Goal: Task Accomplishment & Management: Use online tool/utility

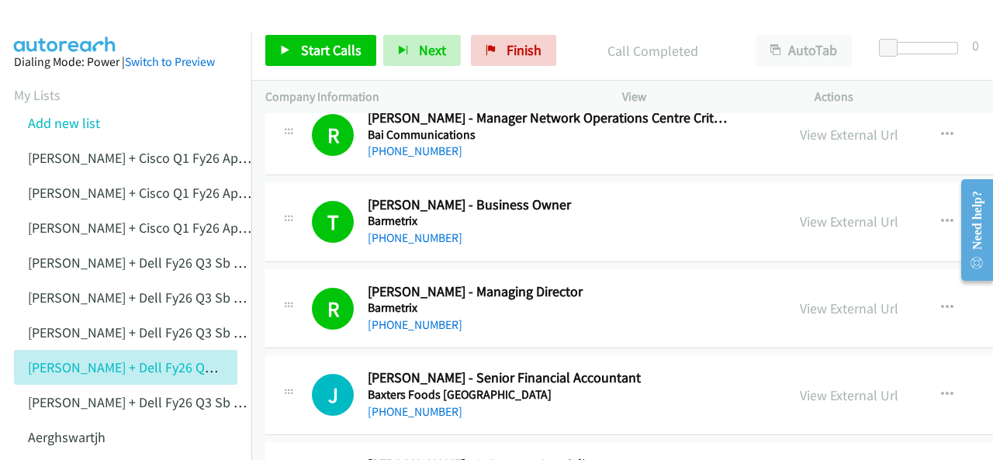
click at [67, 26] on img at bounding box center [65, 27] width 116 height 54
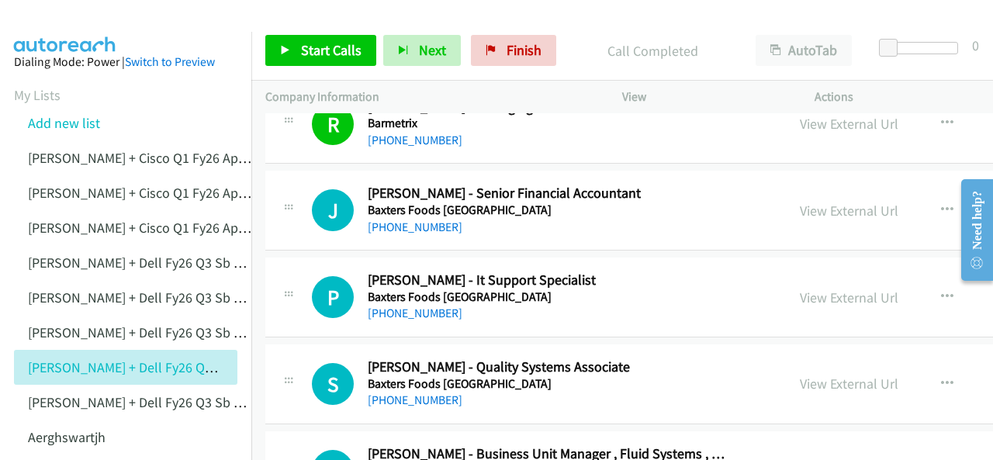
scroll to position [3725, 0]
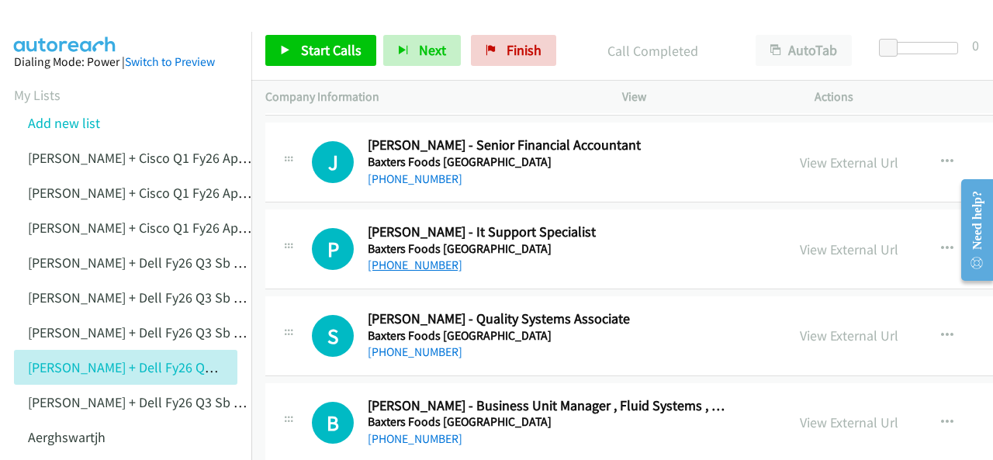
click at [394, 258] on link "[PHONE_NUMBER]" at bounding box center [415, 265] width 95 height 15
click at [54, 19] on img at bounding box center [65, 27] width 116 height 54
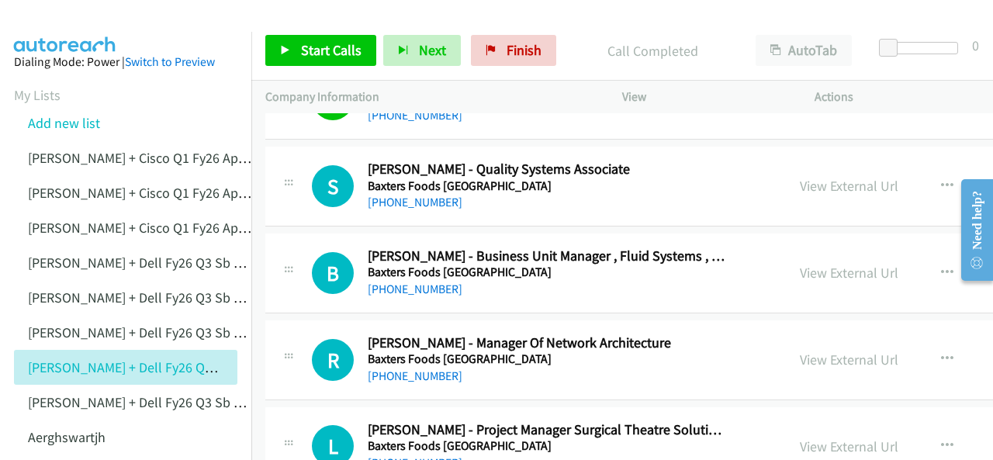
scroll to position [3880, 0]
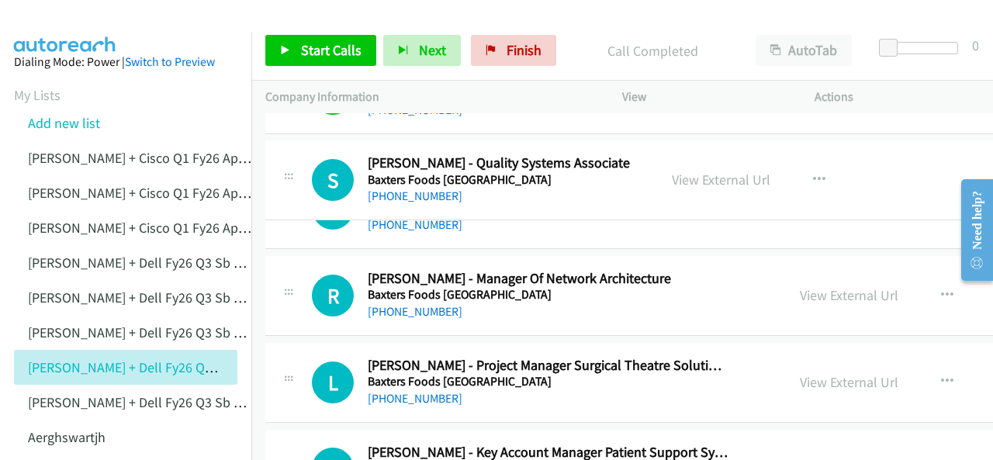
drag, startPoint x: 463, startPoint y: 147, endPoint x: 609, endPoint y: 158, distance: 146.3
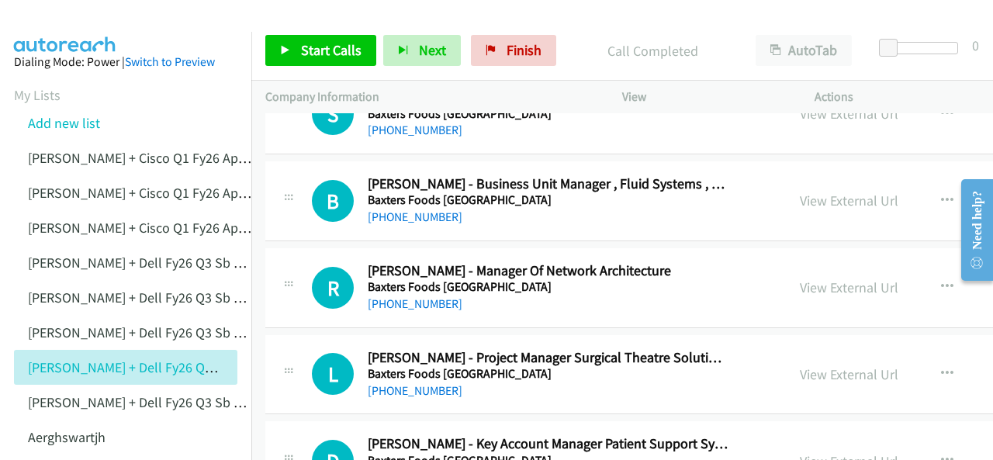
scroll to position [3957, 0]
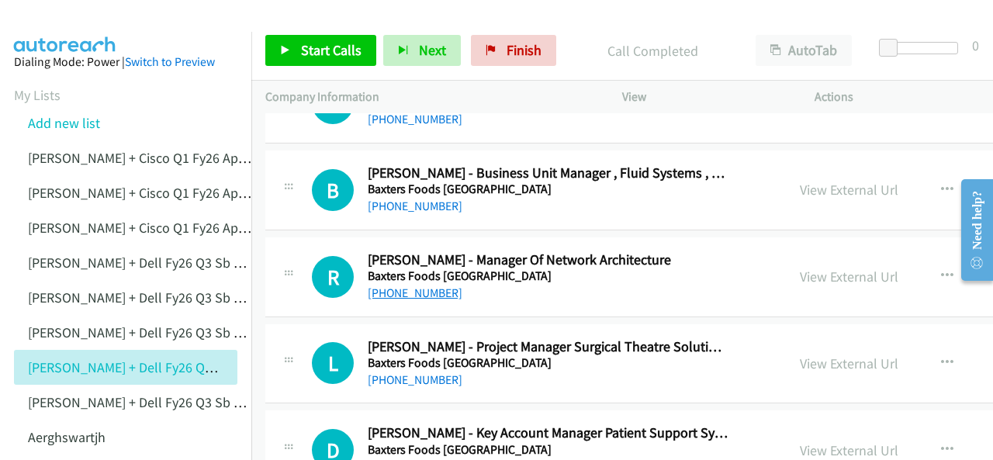
click at [411, 286] on link "[PHONE_NUMBER]" at bounding box center [415, 293] width 95 height 15
click at [69, 24] on img at bounding box center [65, 27] width 116 height 54
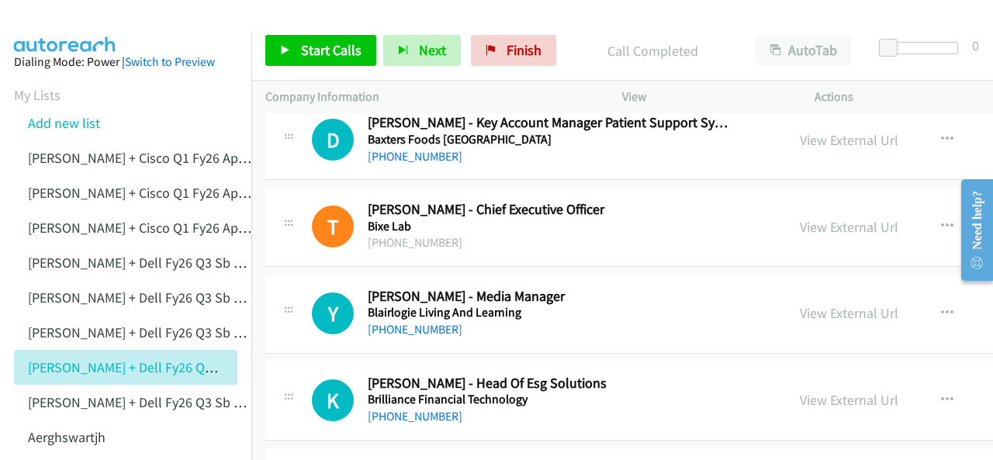
scroll to position [4345, 0]
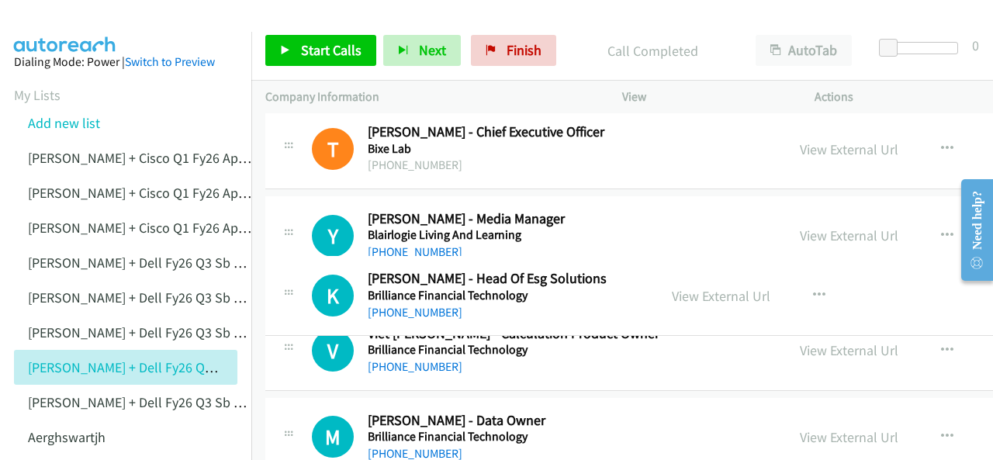
drag, startPoint x: 601, startPoint y: 290, endPoint x: 469, endPoint y: 277, distance: 132.6
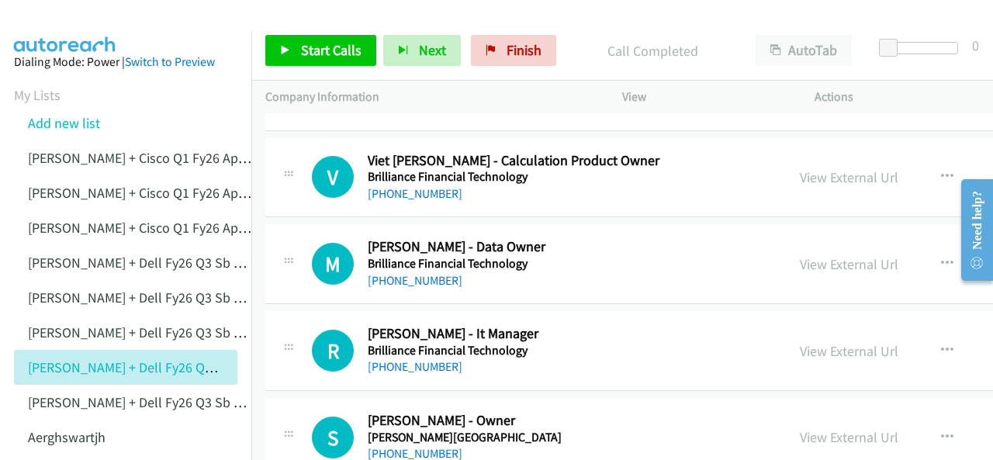
scroll to position [4578, 0]
click at [399, 358] on link "[PHONE_NUMBER]" at bounding box center [415, 365] width 95 height 15
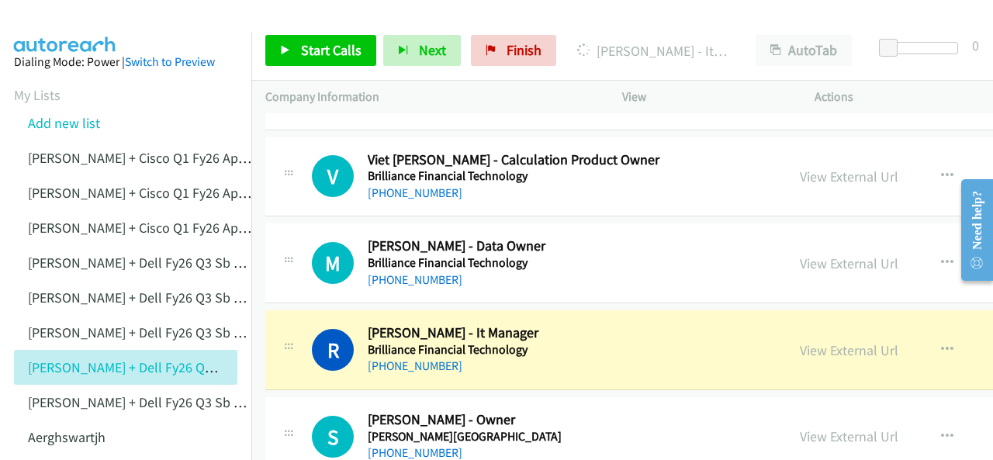
click at [43, 17] on img at bounding box center [65, 27] width 116 height 54
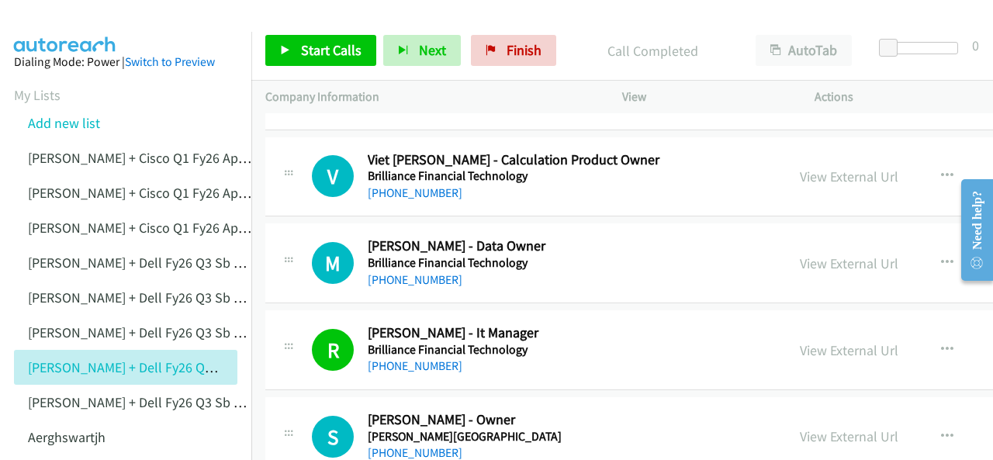
click at [52, 23] on img at bounding box center [65, 27] width 116 height 54
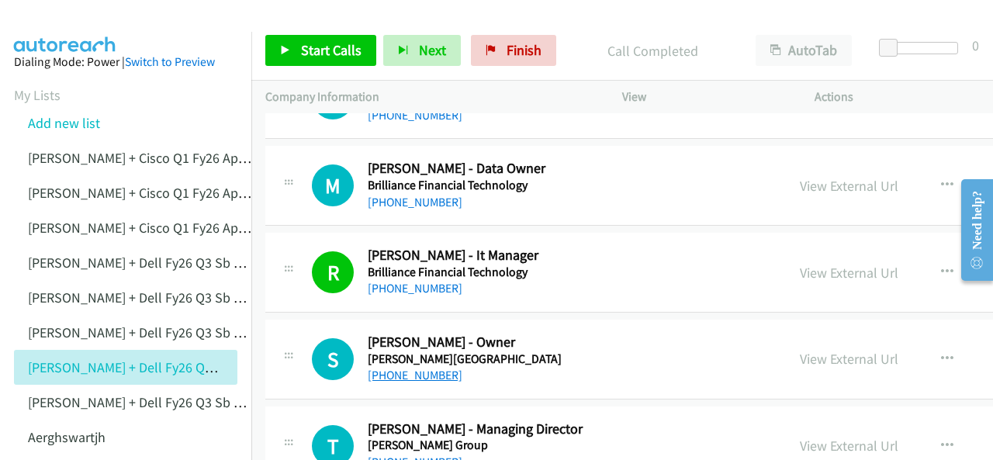
click at [397, 368] on link "[PHONE_NUMBER]" at bounding box center [415, 375] width 95 height 15
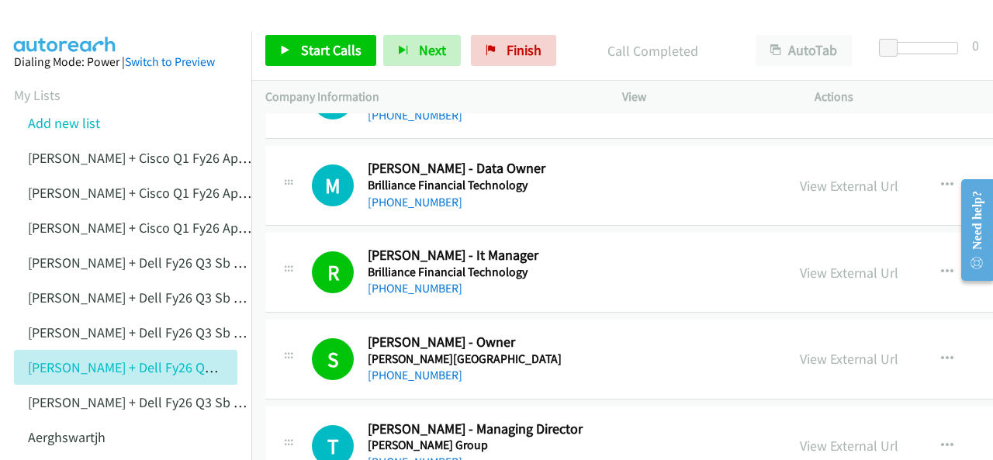
click at [78, 29] on img at bounding box center [65, 27] width 116 height 54
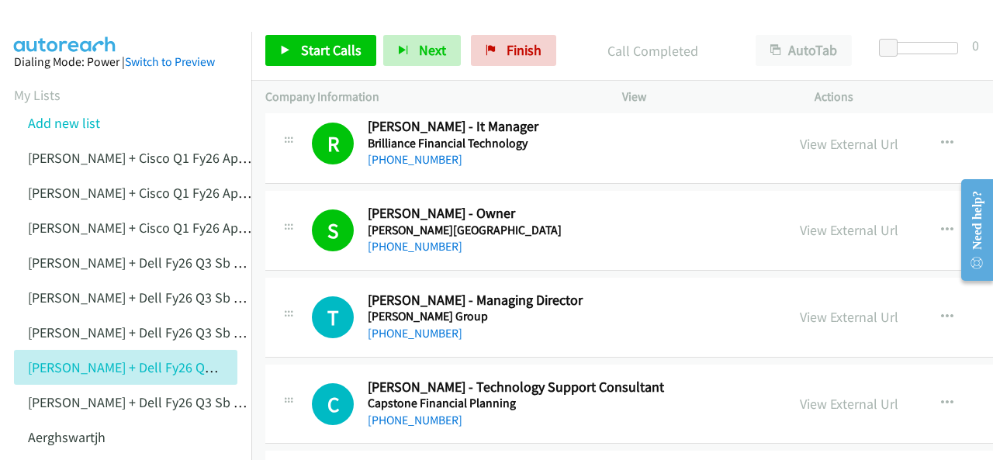
scroll to position [4811, 0]
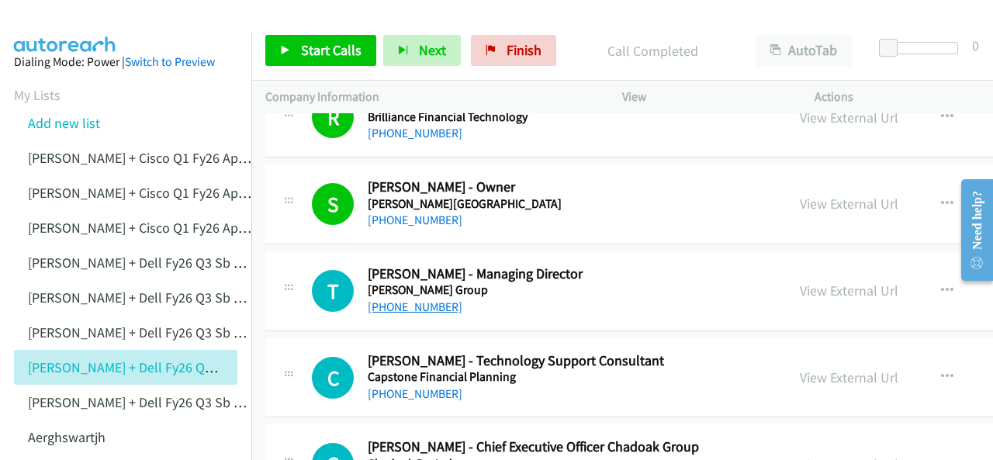
click at [410, 300] on link "[PHONE_NUMBER]" at bounding box center [415, 307] width 95 height 15
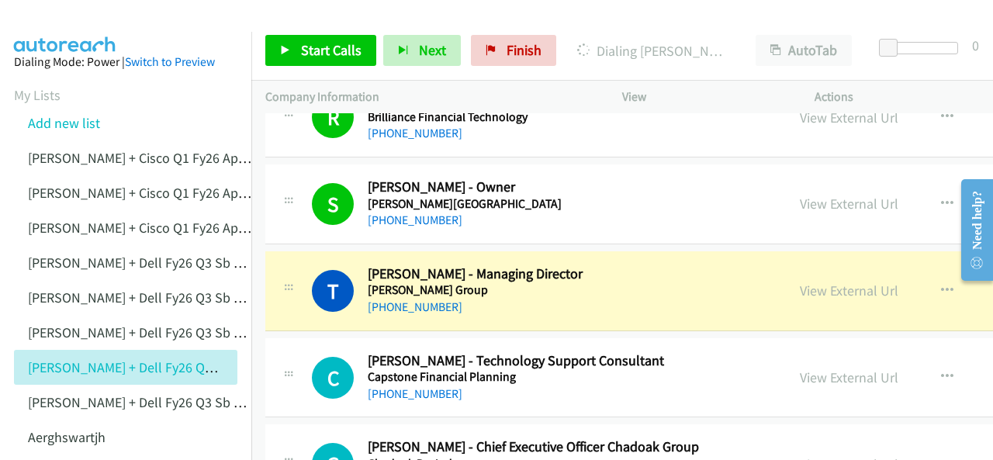
click at [50, 23] on img at bounding box center [65, 27] width 116 height 54
click at [43, 24] on img at bounding box center [65, 27] width 116 height 54
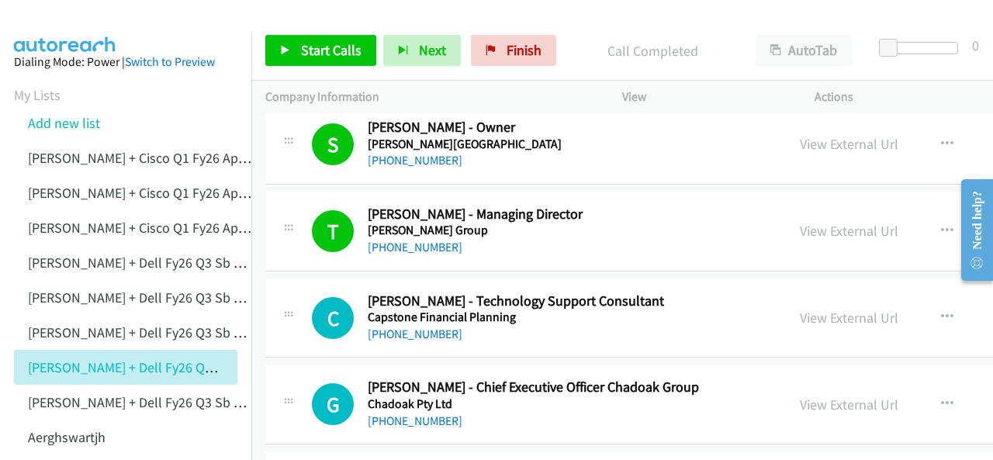
scroll to position [4889, 0]
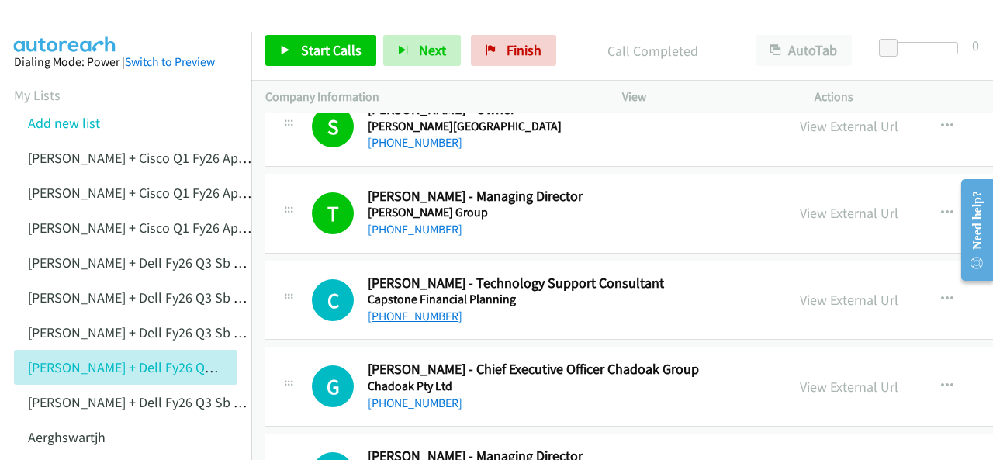
click at [396, 309] on link "[PHONE_NUMBER]" at bounding box center [415, 316] width 95 height 15
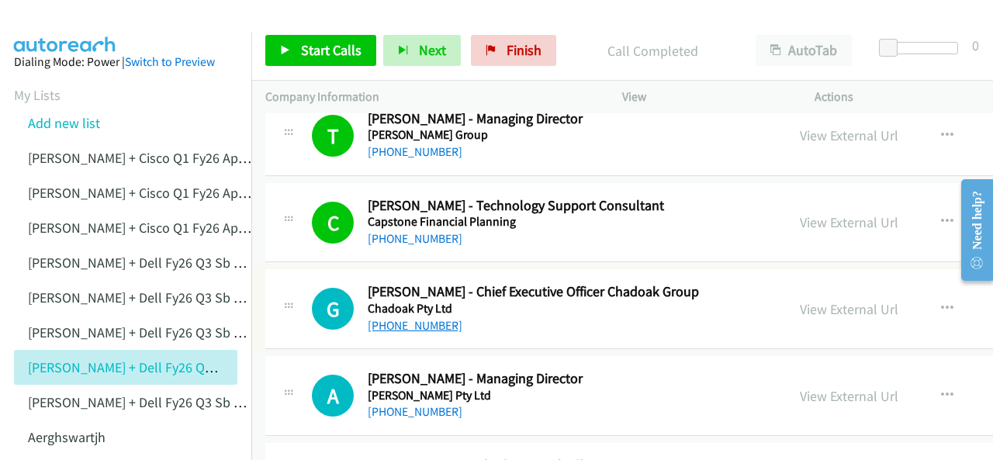
click at [404, 318] on link "[PHONE_NUMBER]" at bounding box center [415, 325] width 95 height 15
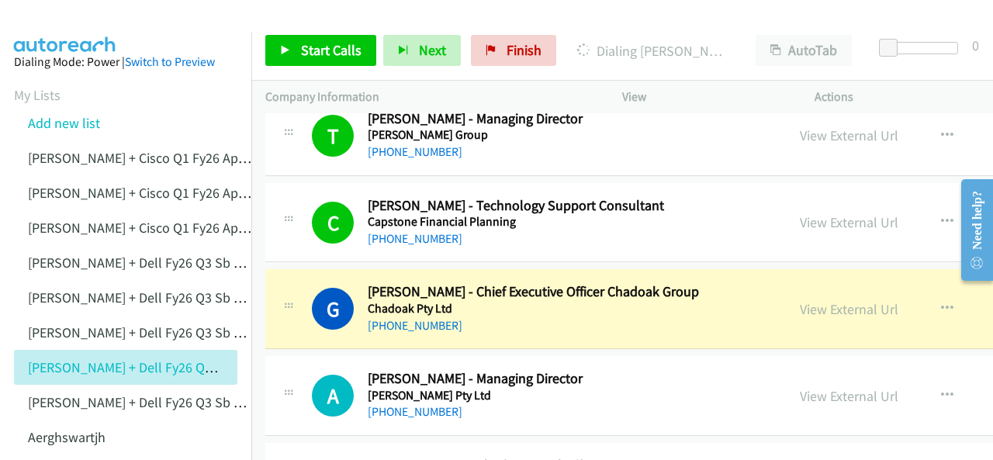
click at [70, 19] on img at bounding box center [65, 27] width 116 height 54
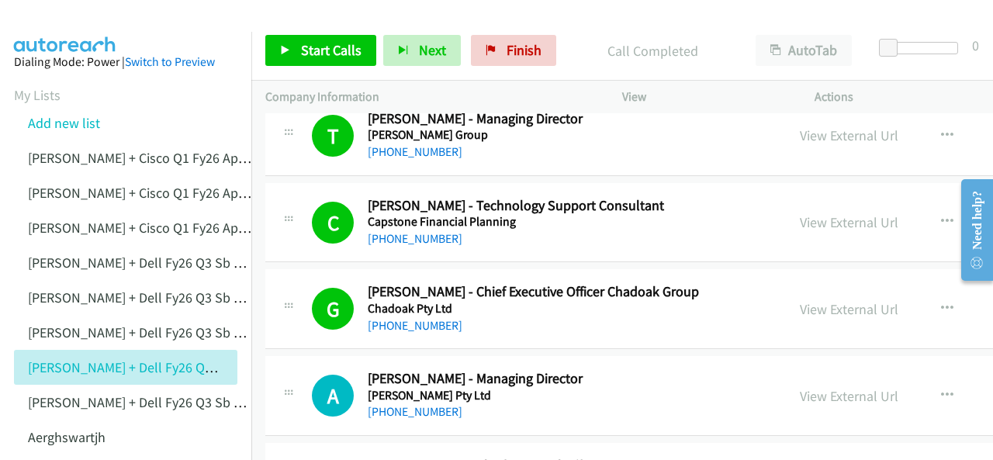
scroll to position [5044, 0]
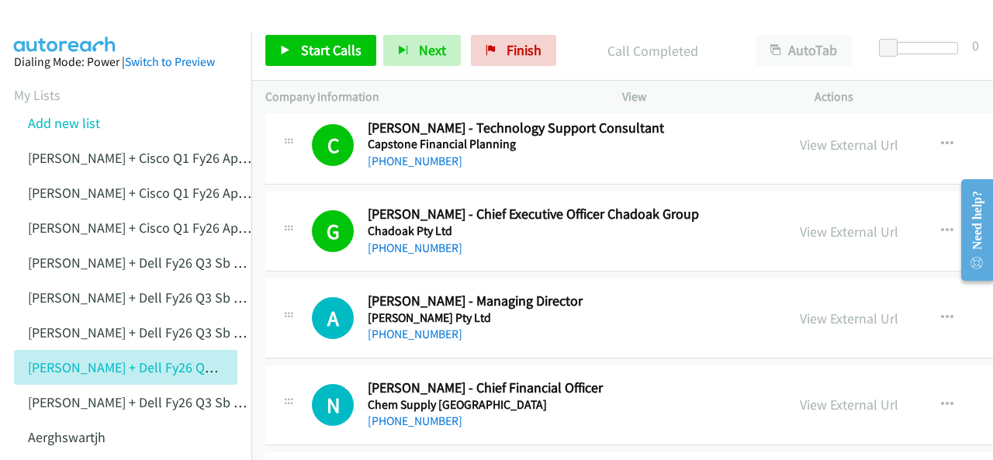
click at [87, 24] on img at bounding box center [65, 27] width 116 height 54
click at [102, 26] on img at bounding box center [65, 27] width 116 height 54
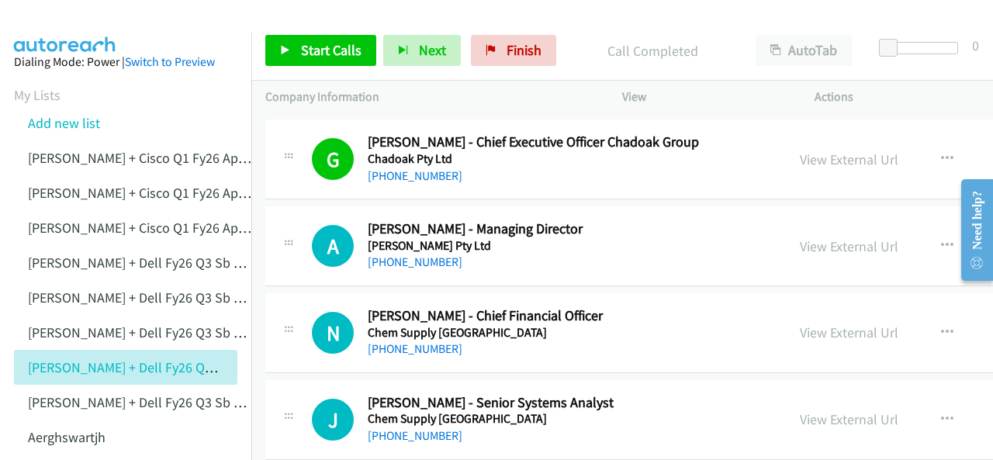
scroll to position [5121, 0]
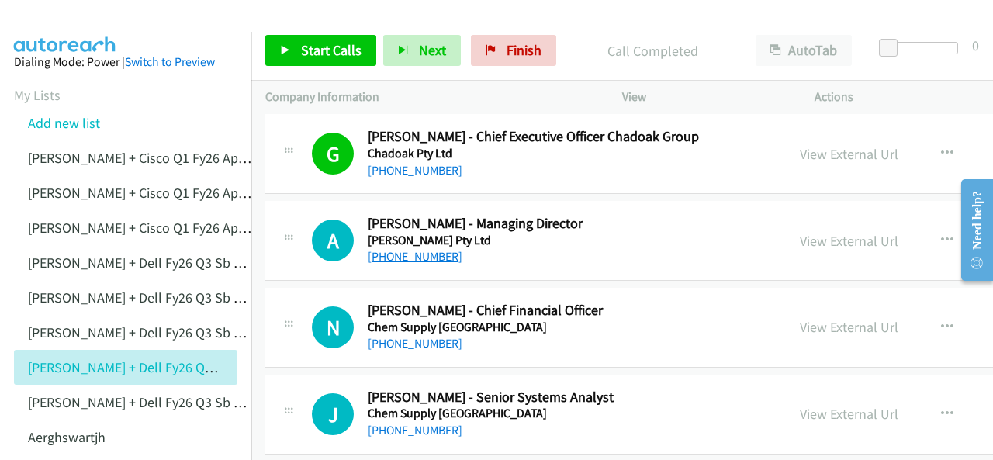
click at [398, 249] on link "[PHONE_NUMBER]" at bounding box center [415, 256] width 95 height 15
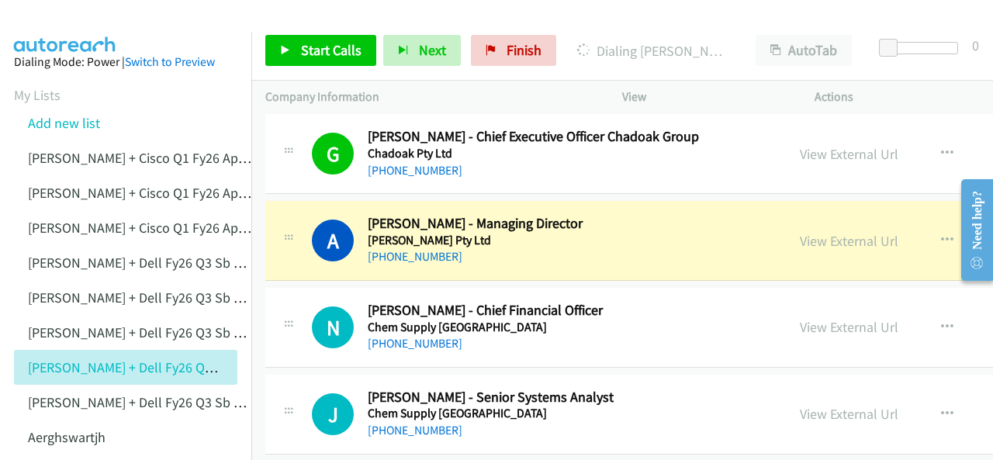
drag, startPoint x: 73, startPoint y: 19, endPoint x: 81, endPoint y: 27, distance: 12.1
click at [73, 19] on img at bounding box center [65, 27] width 116 height 54
click at [78, 19] on img at bounding box center [65, 27] width 116 height 54
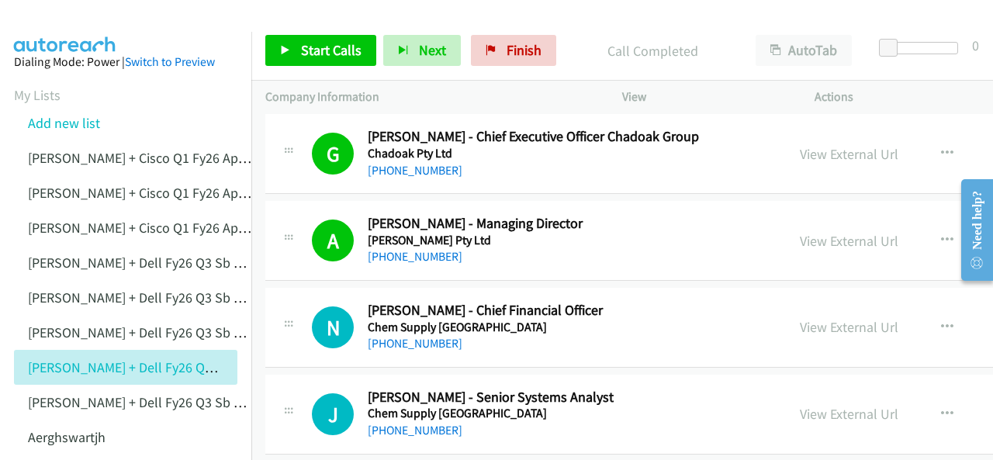
click at [68, 29] on img at bounding box center [65, 27] width 116 height 54
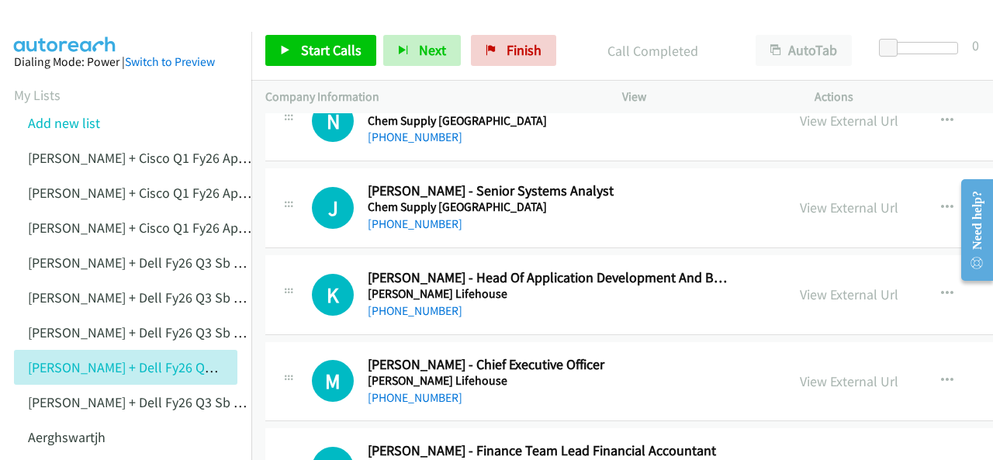
scroll to position [5354, 0]
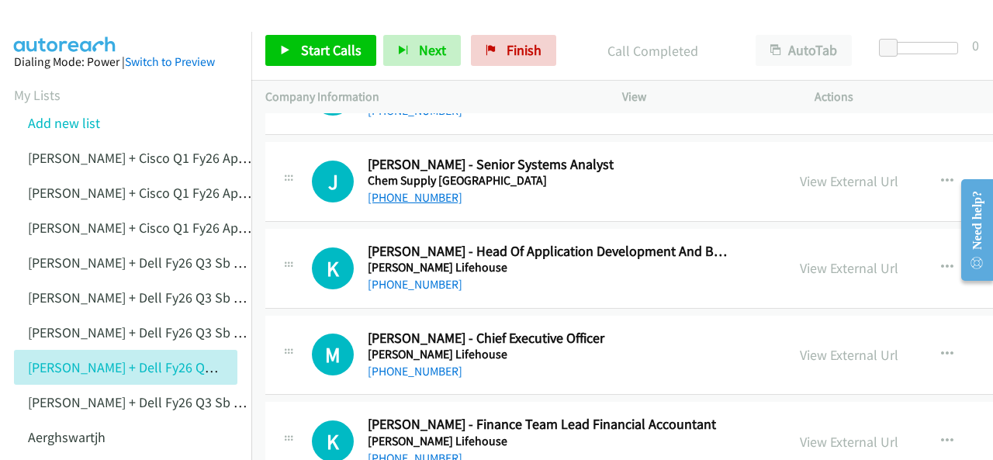
click at [411, 190] on link "[PHONE_NUMBER]" at bounding box center [415, 197] width 95 height 15
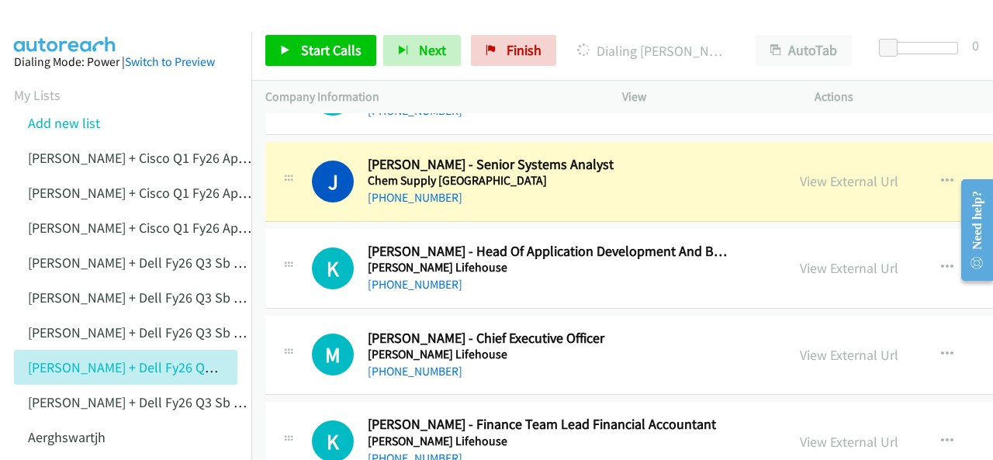
click at [64, 28] on img at bounding box center [65, 27] width 116 height 54
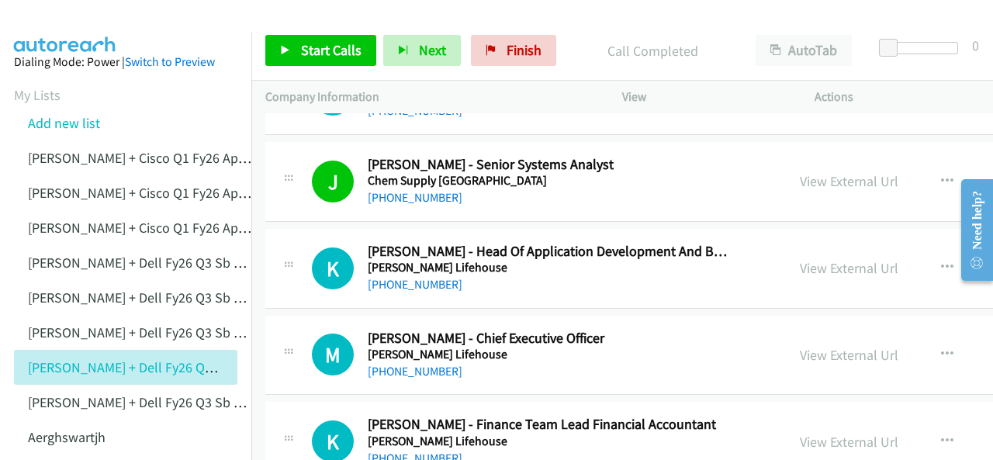
click at [47, 20] on img at bounding box center [65, 27] width 116 height 54
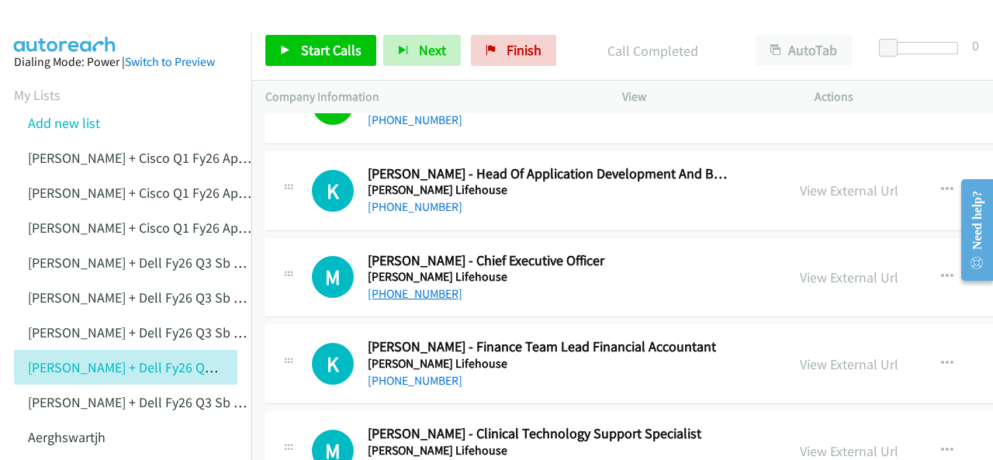
click at [399, 286] on link "[PHONE_NUMBER]" at bounding box center [415, 293] width 95 height 15
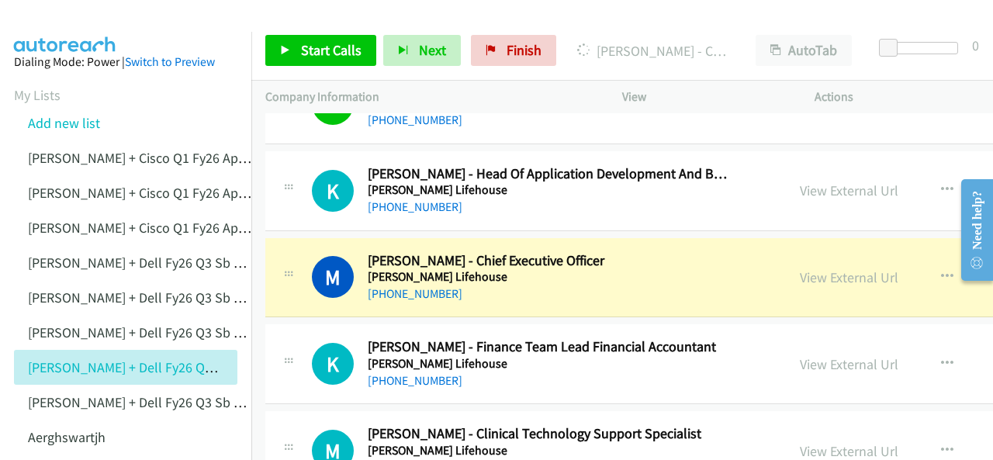
click at [47, 29] on img at bounding box center [65, 27] width 116 height 54
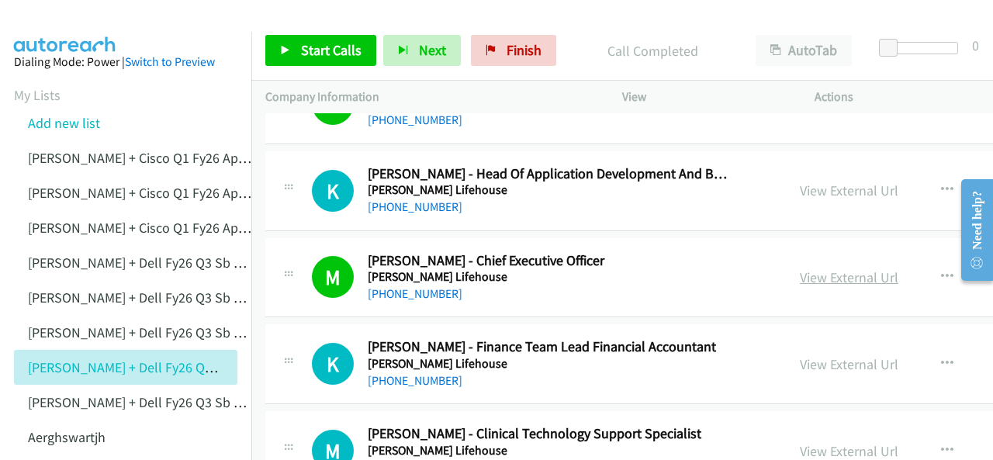
click at [800, 268] on link "View External Url" at bounding box center [849, 277] width 99 height 18
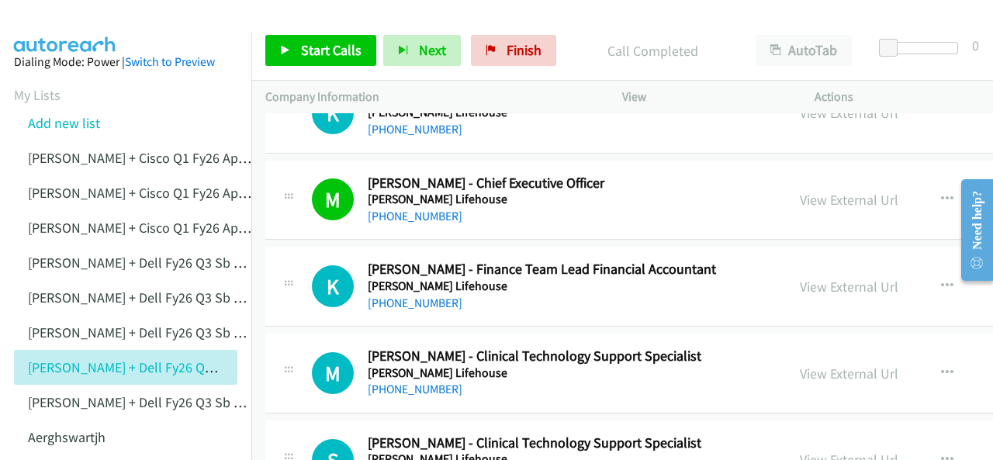
click at [159, 16] on div at bounding box center [489, 30] width 979 height 60
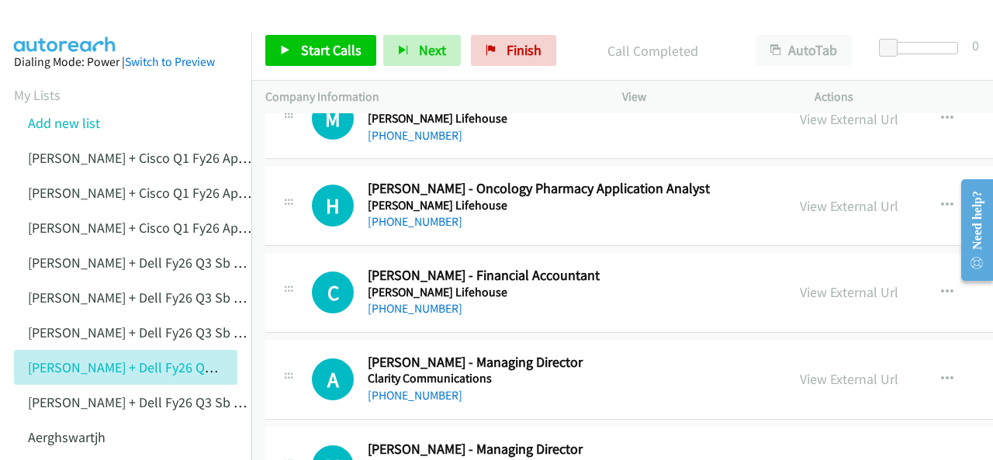
scroll to position [6130, 0]
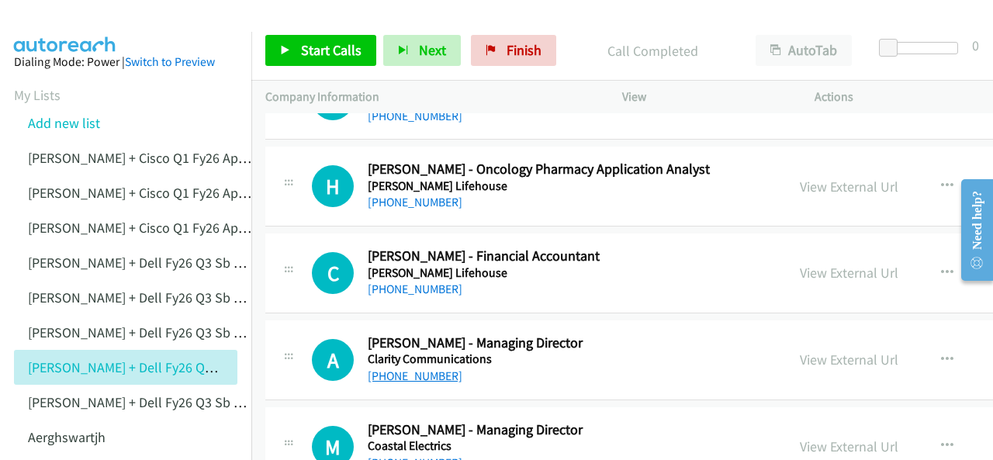
click at [422, 369] on link "[PHONE_NUMBER]" at bounding box center [415, 376] width 95 height 15
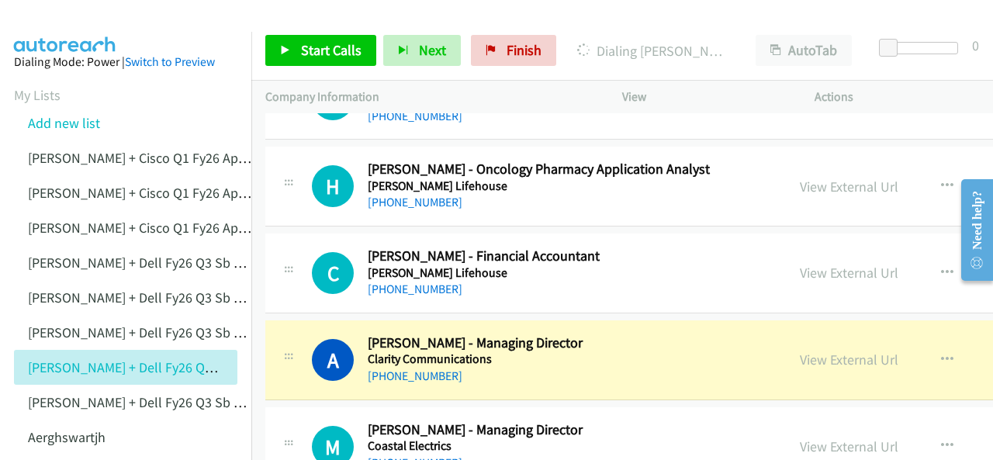
click at [82, 16] on img at bounding box center [65, 27] width 116 height 54
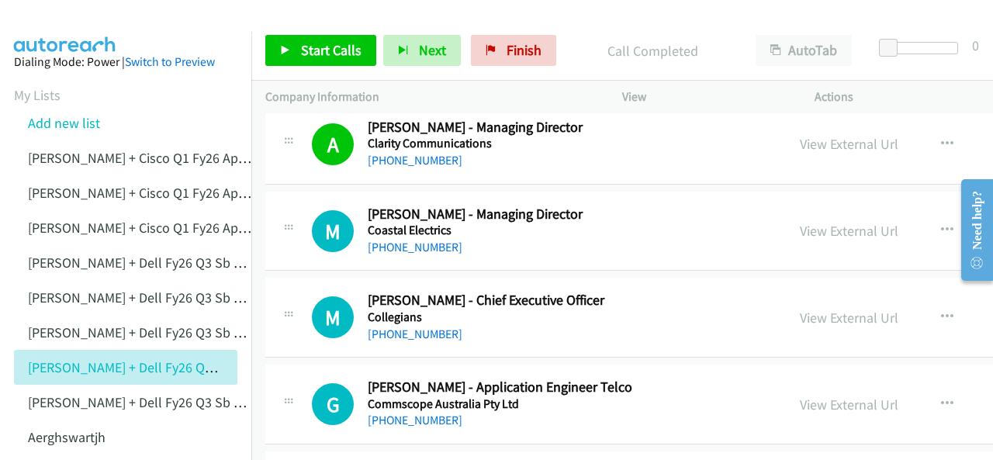
scroll to position [6363, 0]
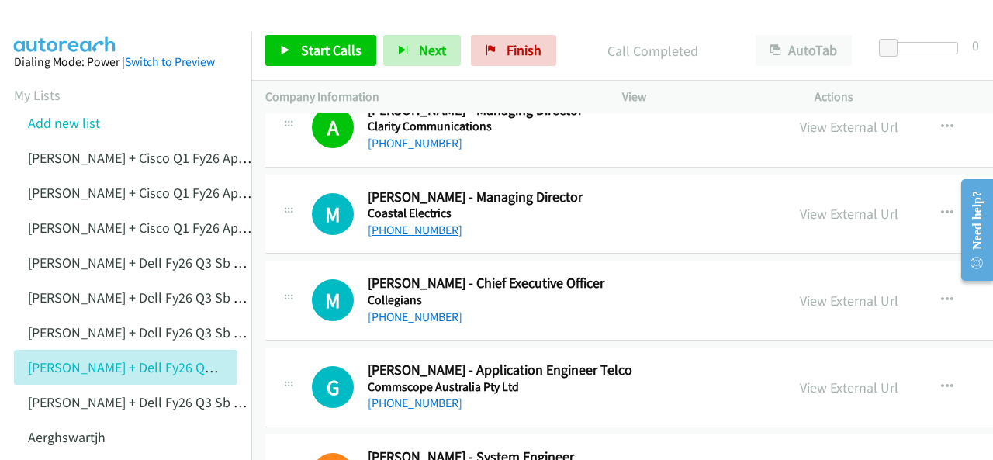
click at [402, 223] on link "[PHONE_NUMBER]" at bounding box center [415, 230] width 95 height 15
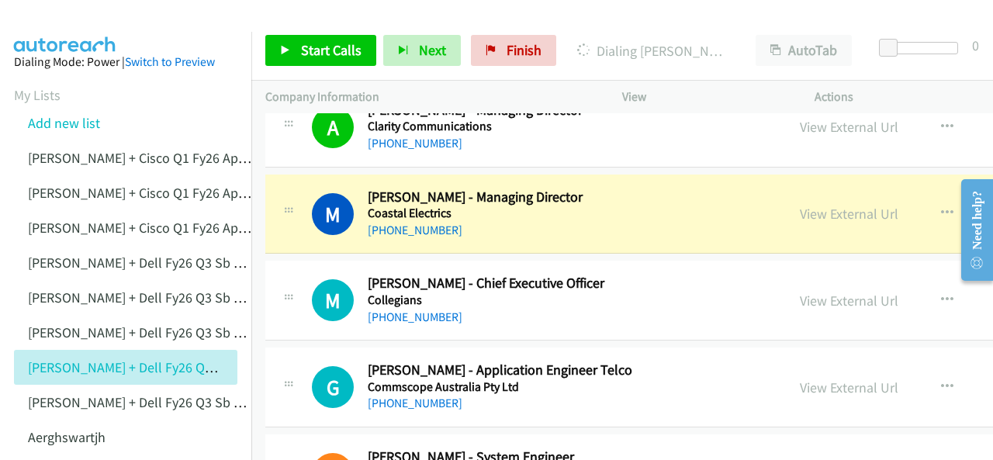
click at [88, 26] on img at bounding box center [65, 27] width 116 height 54
click at [818, 205] on link "View External Url" at bounding box center [849, 214] width 99 height 18
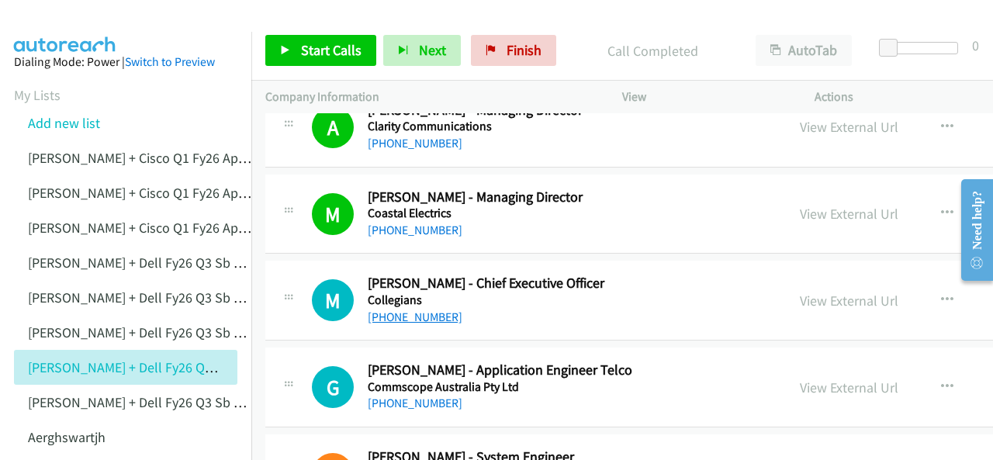
click at [396, 310] on link "[PHONE_NUMBER]" at bounding box center [415, 317] width 95 height 15
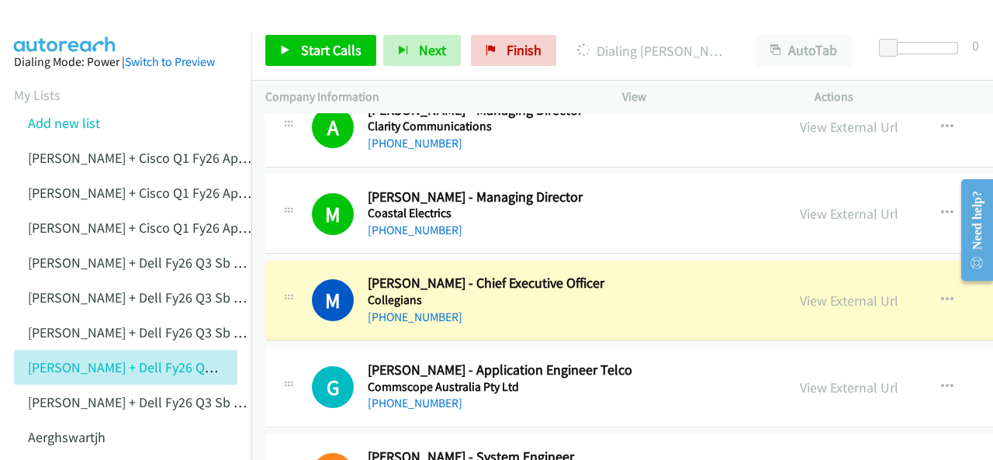
click at [70, 27] on img at bounding box center [65, 27] width 116 height 54
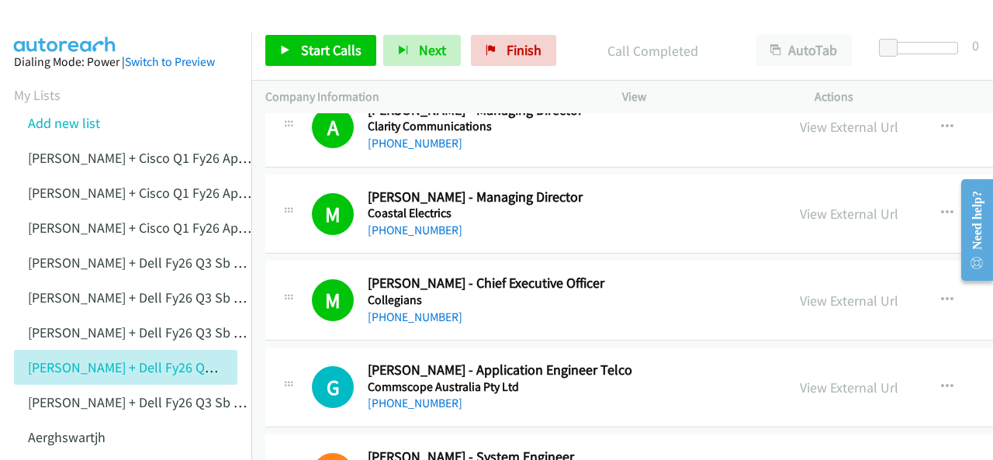
click at [70, 15] on img at bounding box center [65, 27] width 116 height 54
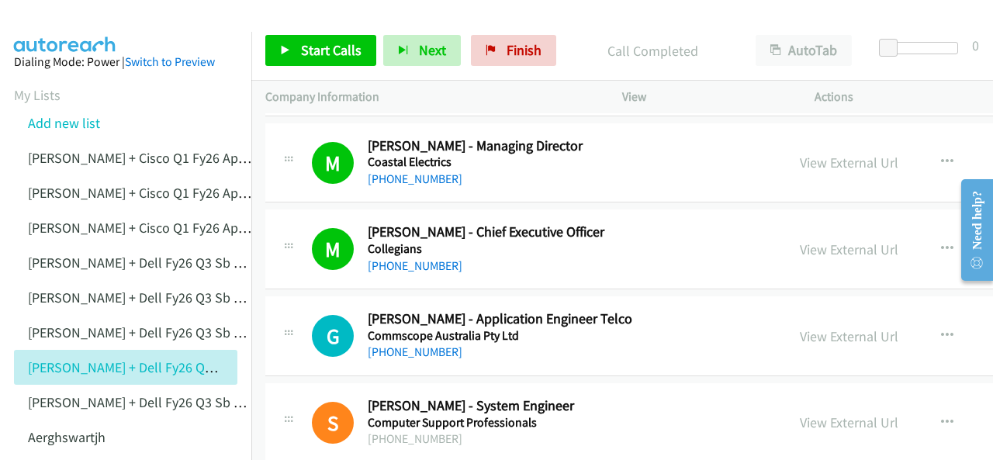
scroll to position [6441, 0]
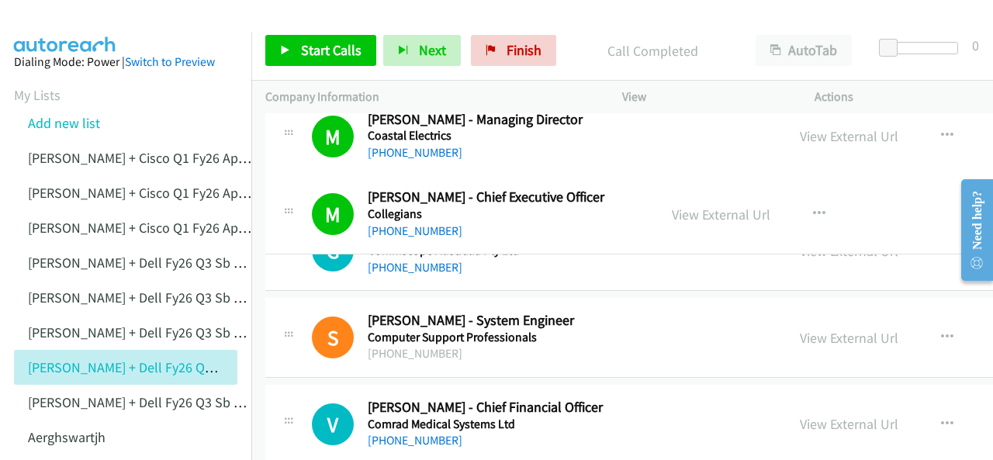
drag, startPoint x: 467, startPoint y: 187, endPoint x: 578, endPoint y: 199, distance: 111.6
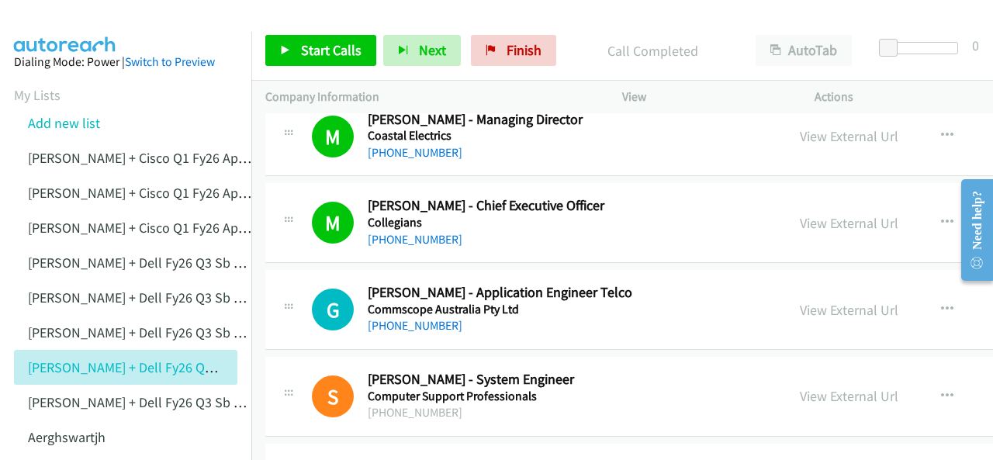
scroll to position [6518, 0]
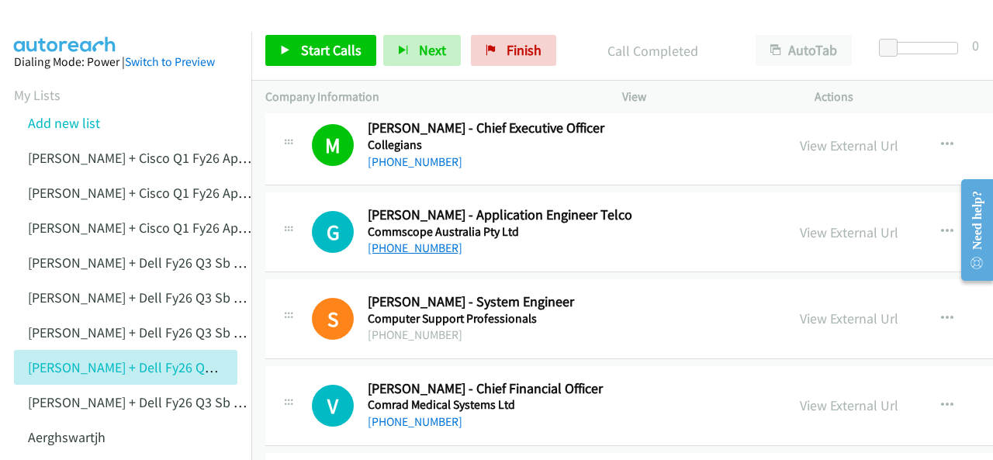
click at [400, 241] on link "[PHONE_NUMBER]" at bounding box center [415, 248] width 95 height 15
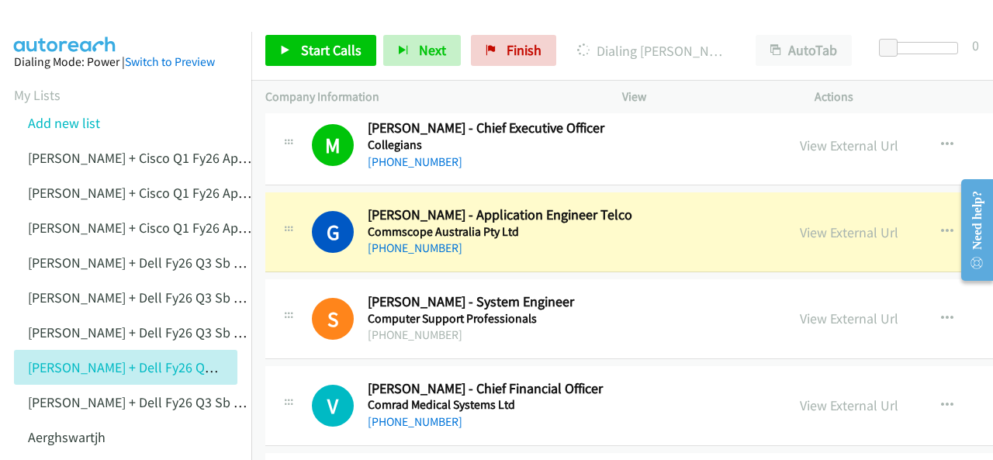
click at [54, 25] on img at bounding box center [65, 27] width 116 height 54
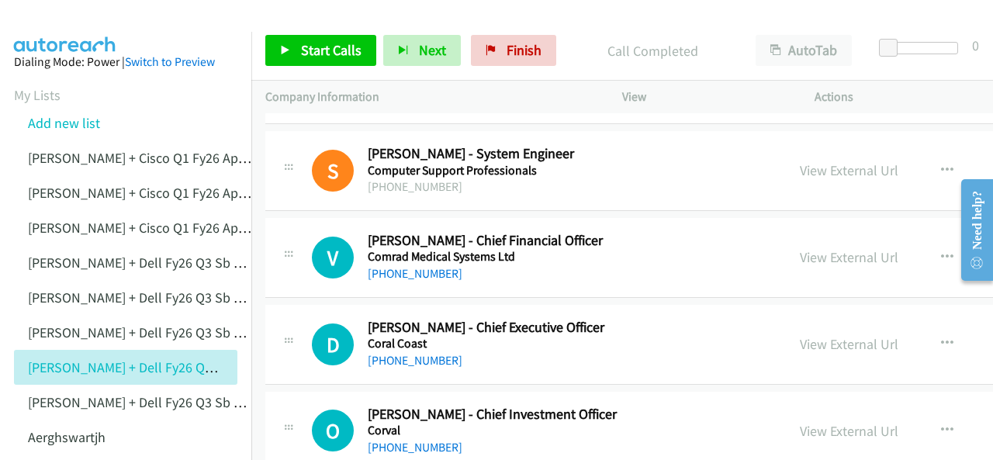
scroll to position [6673, 0]
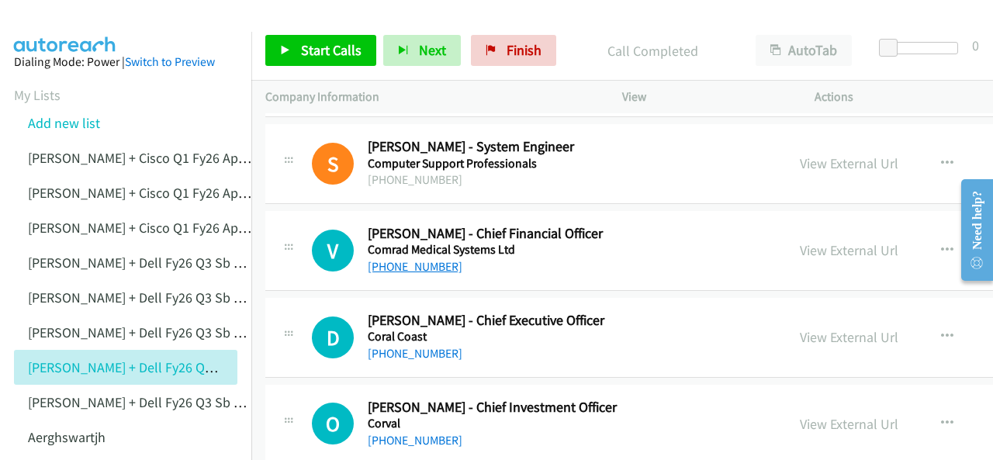
click at [397, 259] on link "[PHONE_NUMBER]" at bounding box center [415, 266] width 95 height 15
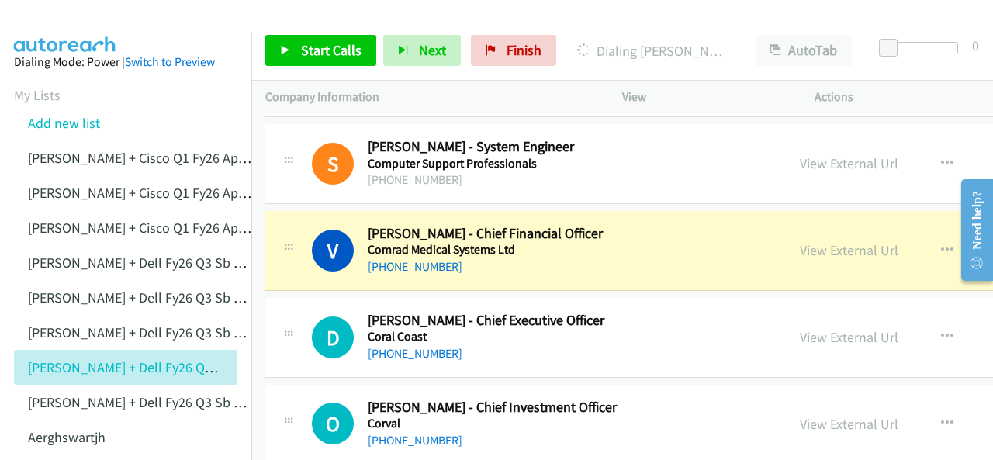
click at [81, 21] on img at bounding box center [65, 27] width 116 height 54
click at [44, 16] on img at bounding box center [65, 27] width 116 height 54
click at [114, 25] on img at bounding box center [65, 27] width 116 height 54
click at [88, 16] on img at bounding box center [65, 27] width 116 height 54
click at [813, 241] on link "View External Url" at bounding box center [849, 250] width 99 height 18
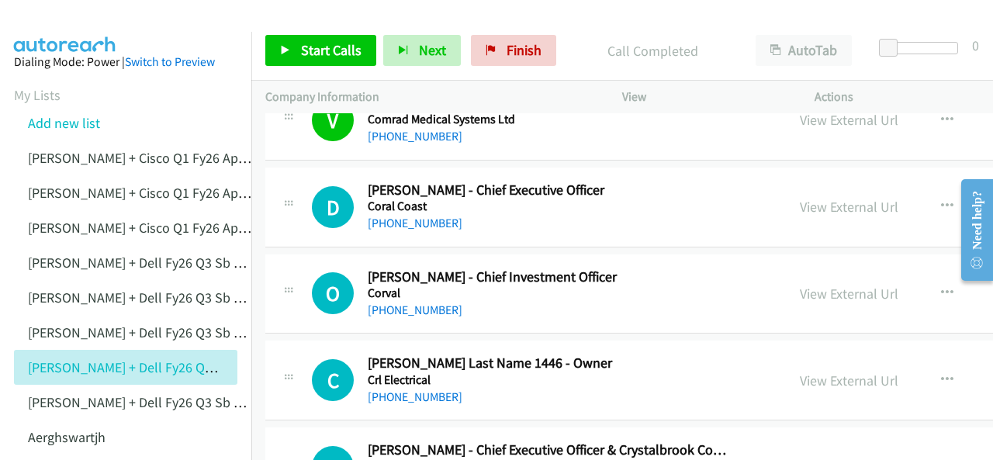
scroll to position [6829, 0]
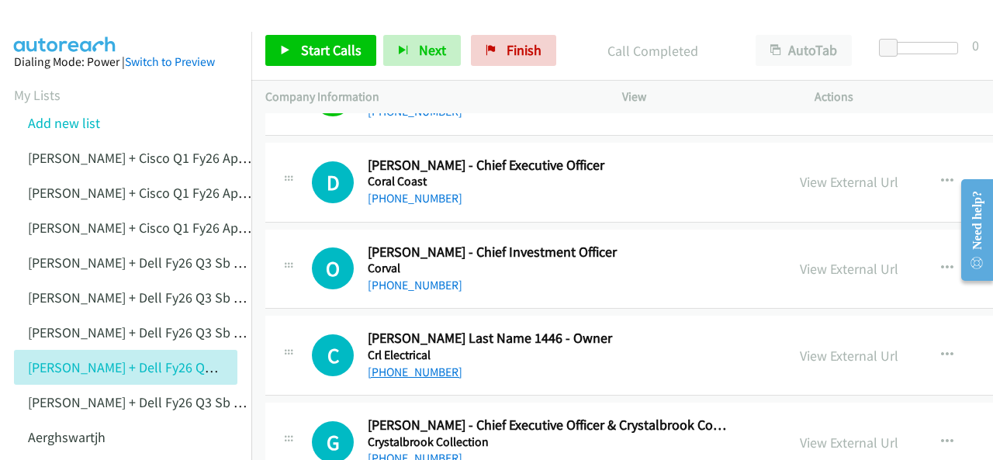
click at [405, 365] on link "[PHONE_NUMBER]" at bounding box center [415, 372] width 95 height 15
click at [45, 23] on img at bounding box center [65, 27] width 116 height 54
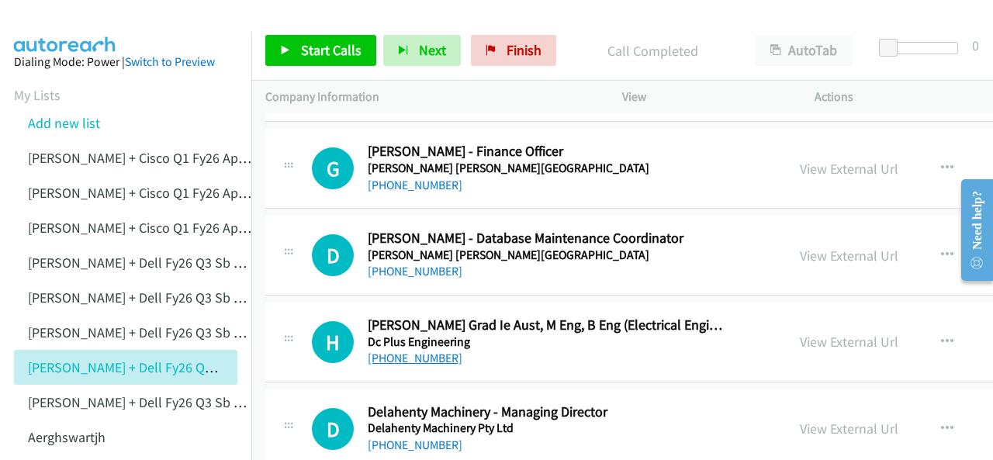
scroll to position [7527, 0]
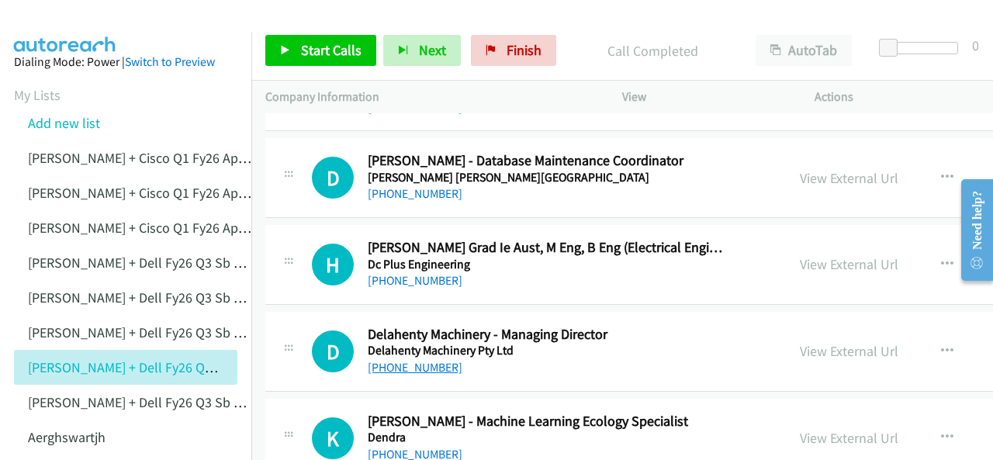
click at [421, 360] on link "[PHONE_NUMBER]" at bounding box center [415, 367] width 95 height 15
click at [48, 20] on img at bounding box center [65, 27] width 116 height 54
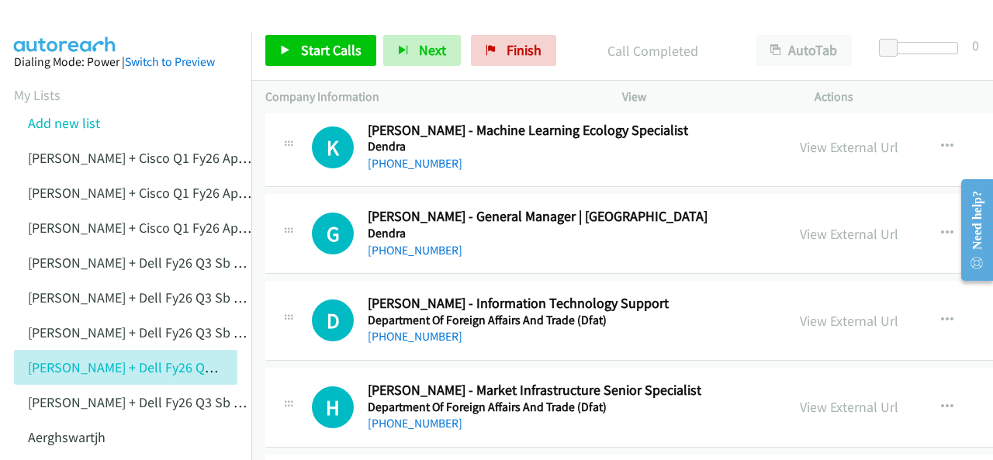
scroll to position [7837, 0]
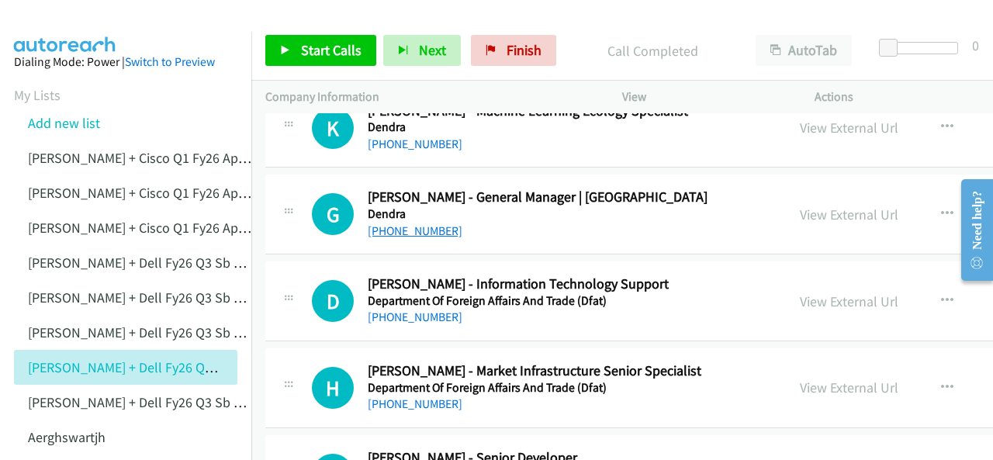
click at [407, 223] on link "[PHONE_NUMBER]" at bounding box center [415, 230] width 95 height 15
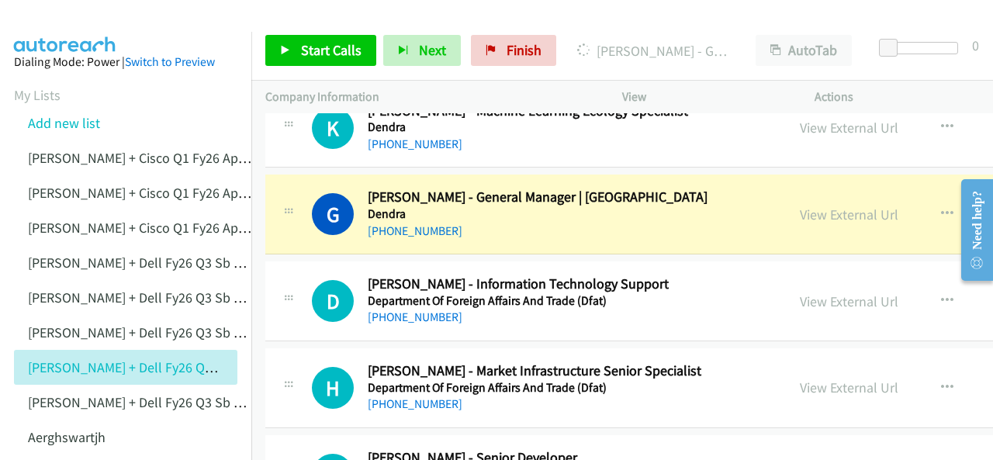
click at [33, 21] on img at bounding box center [65, 27] width 116 height 54
click at [838, 206] on link "View External Url" at bounding box center [849, 215] width 99 height 18
